Goal: Information Seeking & Learning: Learn about a topic

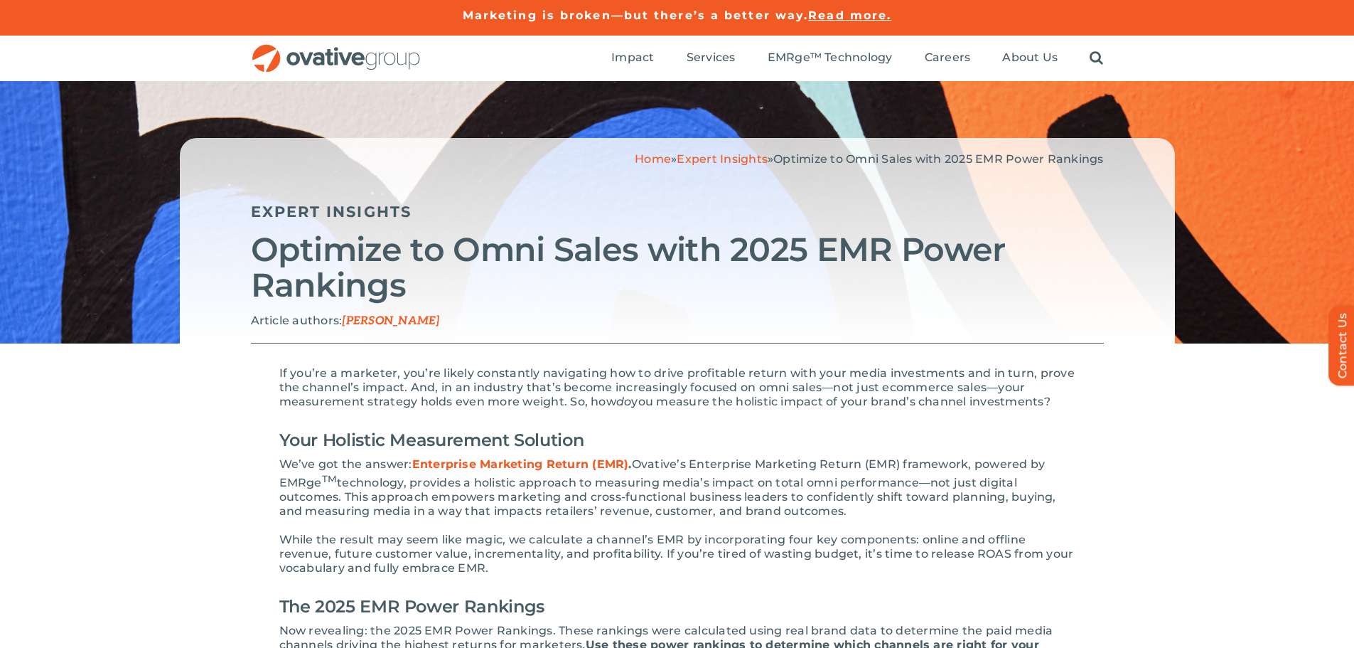
click at [438, 321] on span "[PERSON_NAME]" at bounding box center [390, 321] width 97 height 14
drag, startPoint x: 457, startPoint y: 322, endPoint x: 360, endPoint y: 326, distance: 96.7
click at [360, 326] on p "Article authors: [PERSON_NAME]" at bounding box center [677, 320] width 853 height 15
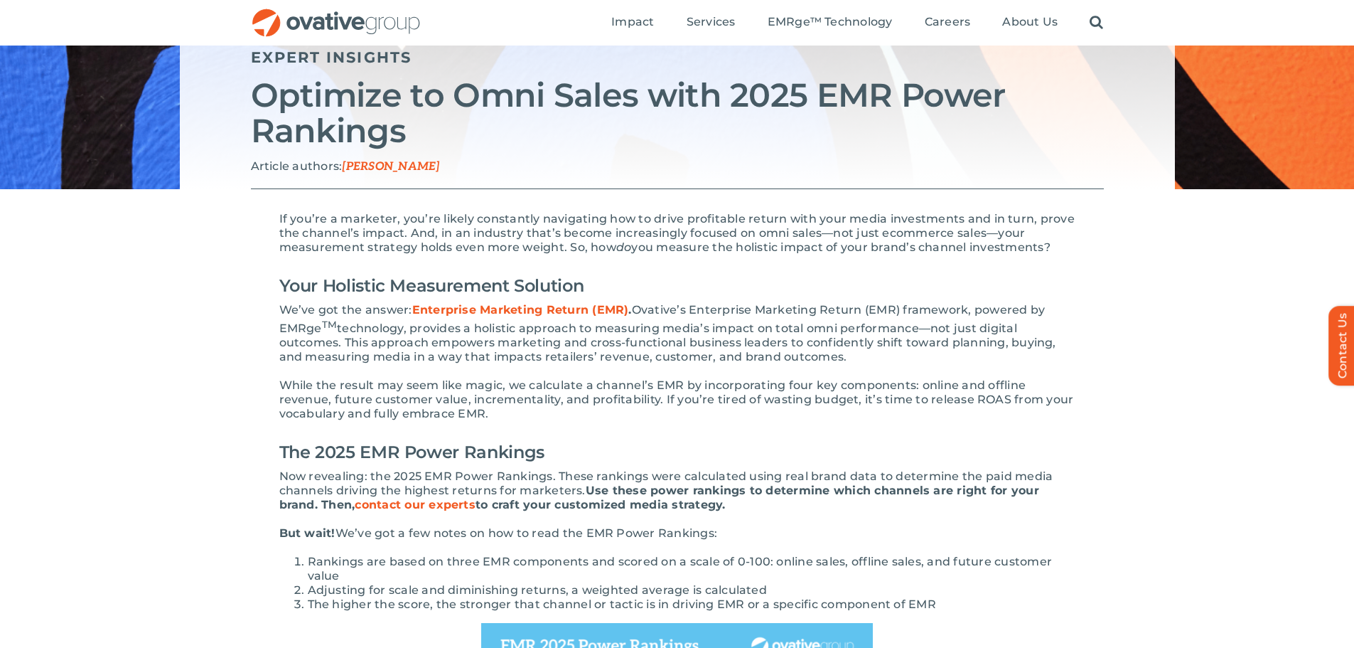
scroll to position [142, 0]
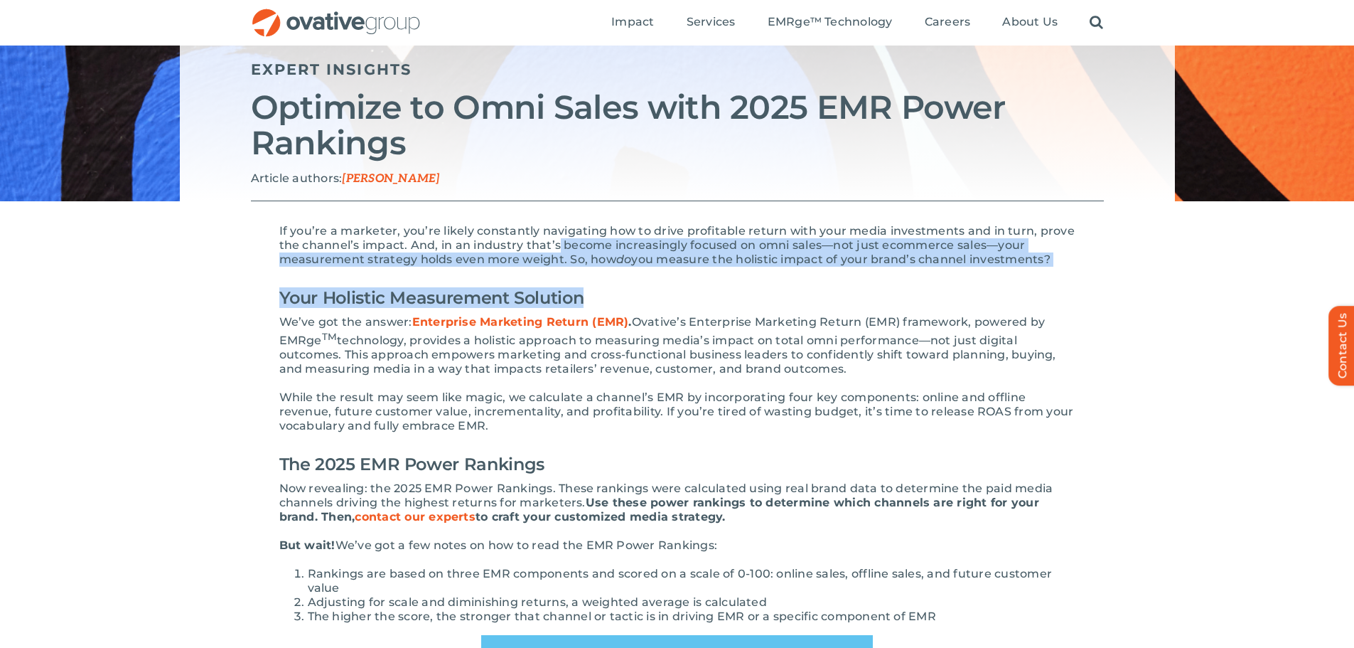
drag, startPoint x: 559, startPoint y: 240, endPoint x: 803, endPoint y: 291, distance: 249.7
drag, startPoint x: 656, startPoint y: 321, endPoint x: 1075, endPoint y: 366, distance: 421.7
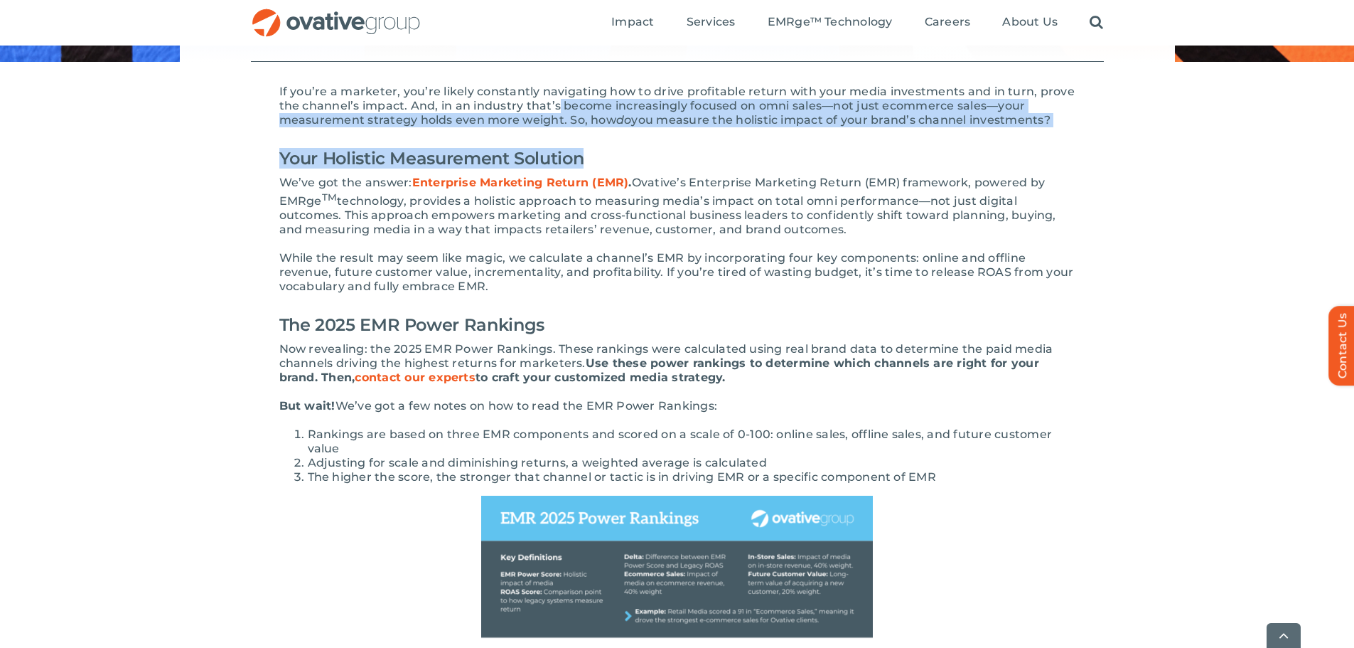
scroll to position [284, 0]
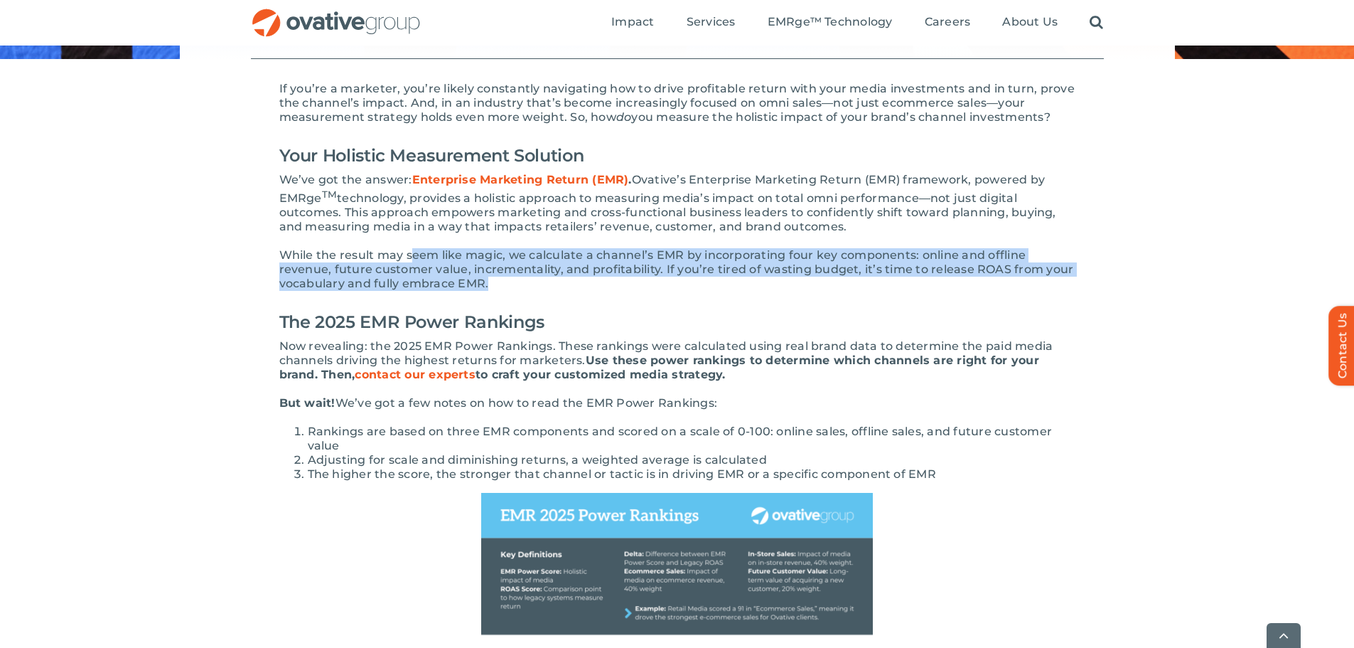
drag, startPoint x: 411, startPoint y: 257, endPoint x: 1099, endPoint y: 287, distance: 688.7
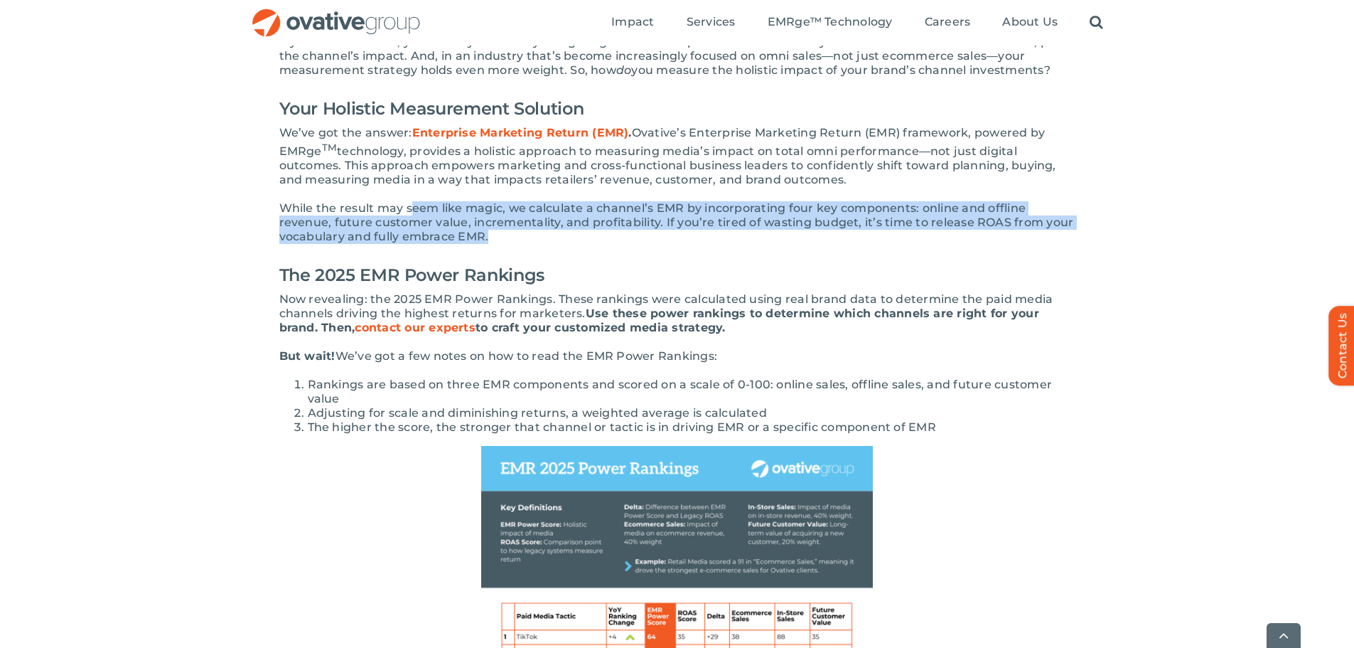
scroll to position [355, 0]
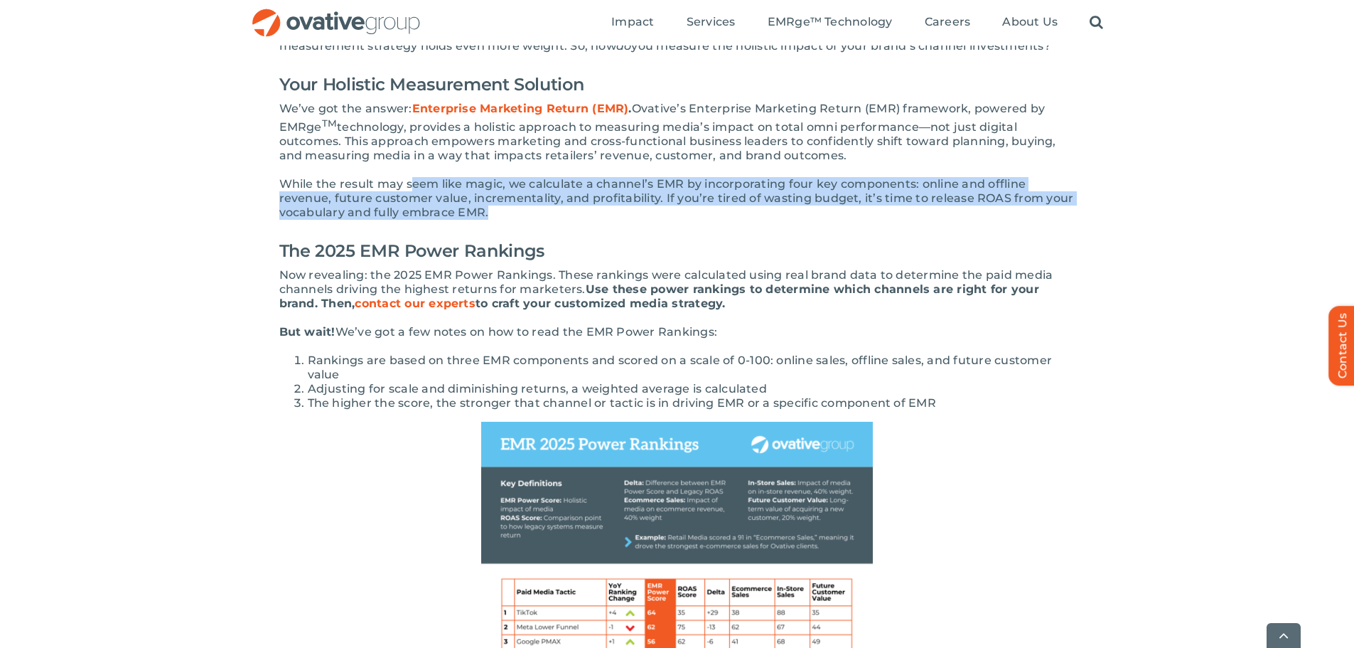
drag, startPoint x: 277, startPoint y: 271, endPoint x: 862, endPoint y: 308, distance: 586.2
click at [862, 308] on p "Now revealing: the 2025 EMR Power Rankings. These rankings were calculated usin…" at bounding box center [677, 289] width 796 height 43
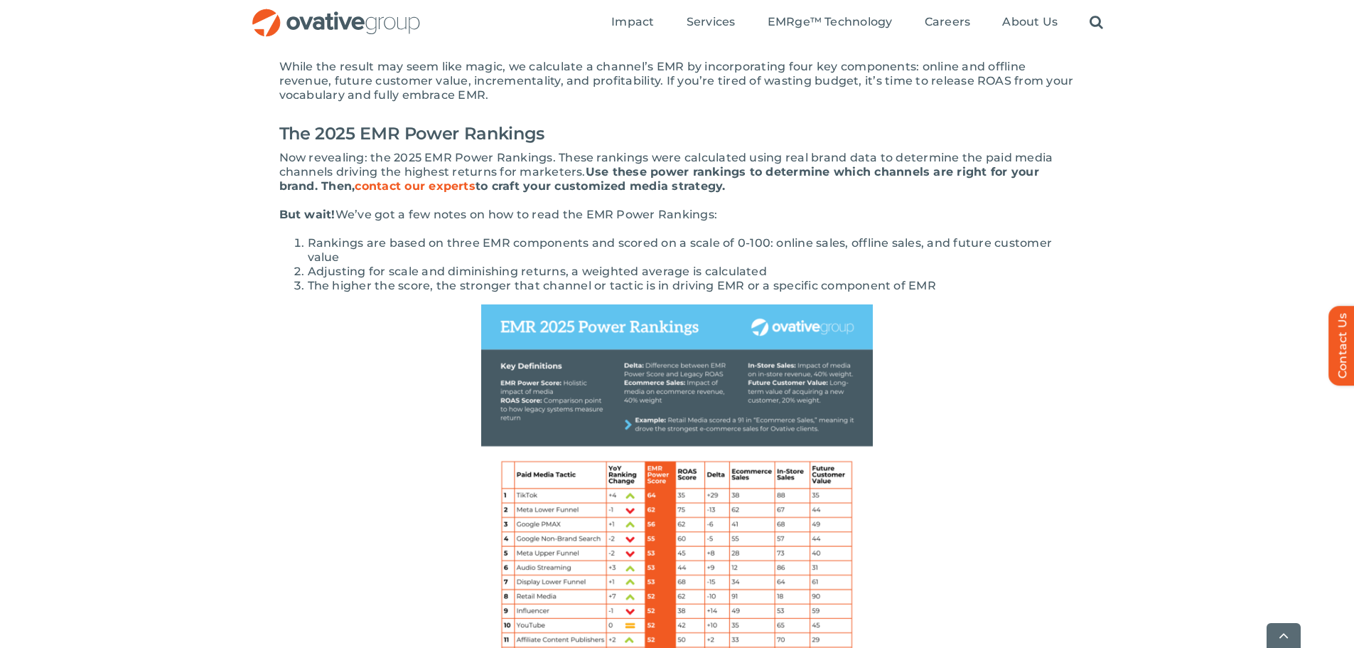
scroll to position [498, 0]
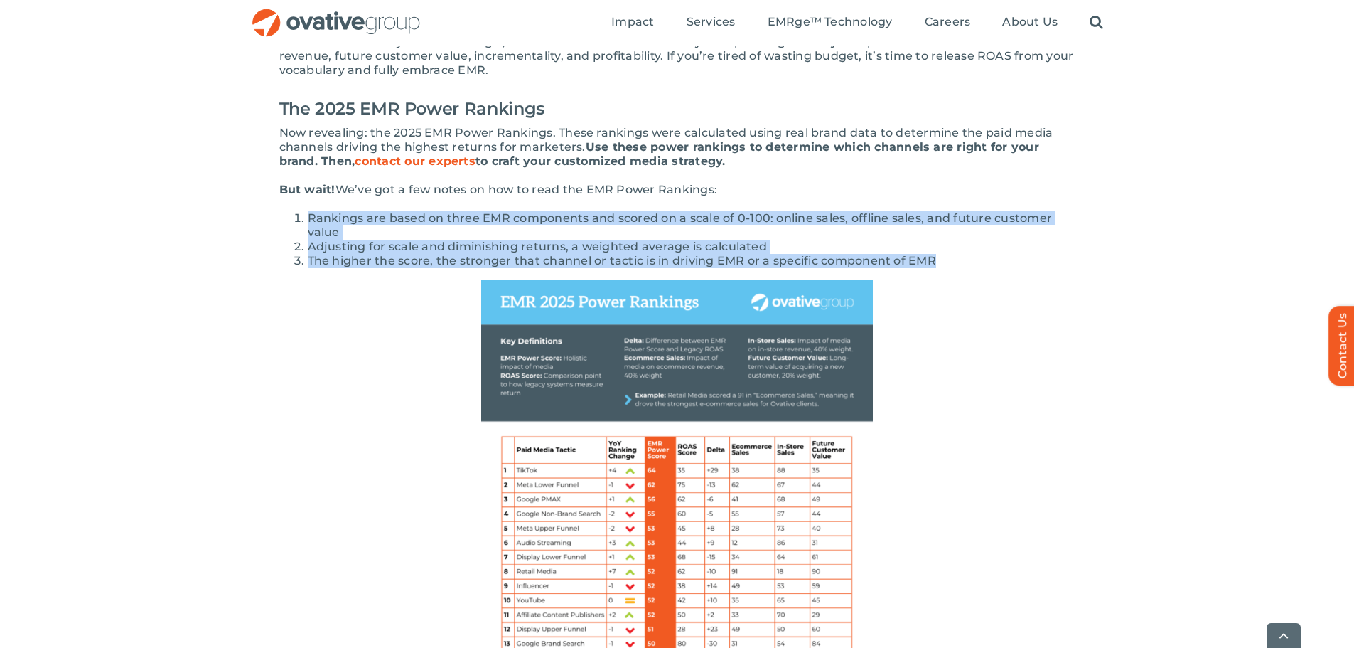
drag, startPoint x: 306, startPoint y: 221, endPoint x: 960, endPoint y: 260, distance: 654.4
click at [960, 260] on ol "Rankings are based on three EMR components and scored on a scale of 0-100: onli…" at bounding box center [677, 239] width 796 height 57
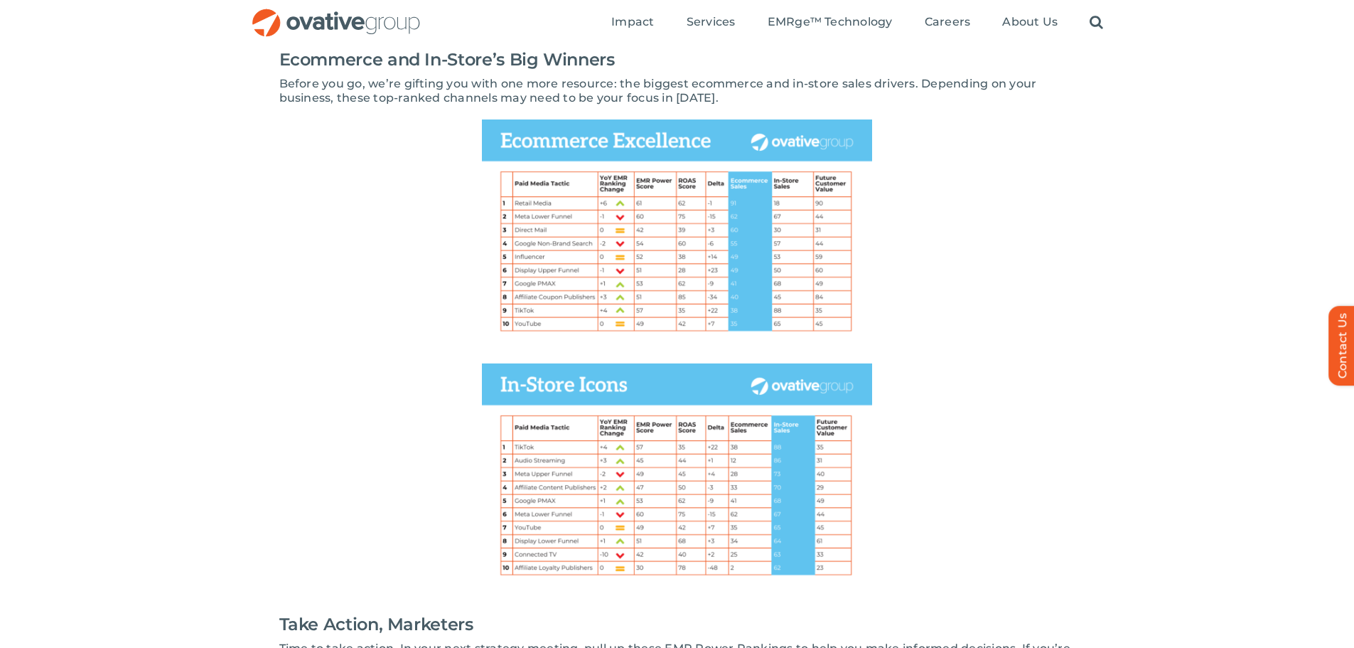
scroll to position [1720, 0]
